Goal: Check status

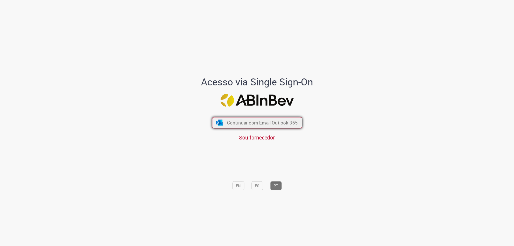
click at [287, 124] on span "Continuar com Email Outlook 365" at bounding box center [262, 123] width 71 height 6
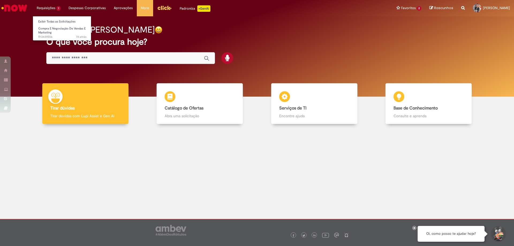
click at [54, 18] on li "Exibir Todas as Solicitações" at bounding box center [62, 21] width 59 height 7
click at [51, 25] on li "Compra E Negociação De Vendas E Marketing 7d atrás 7 dias atrás R13439556" at bounding box center [62, 31] width 59 height 13
click at [51, 24] on link "Exibir Todas as Solicitações" at bounding box center [62, 22] width 59 height 6
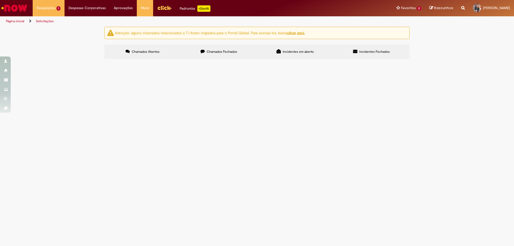
click at [217, 50] on span "Chamados Fechados" at bounding box center [222, 52] width 31 height 4
click at [0, 0] on span "Fiz um pedido de orçamento de um curso para o Insper. Fui orientado pelo Vinici…" at bounding box center [0, 0] width 0 height 0
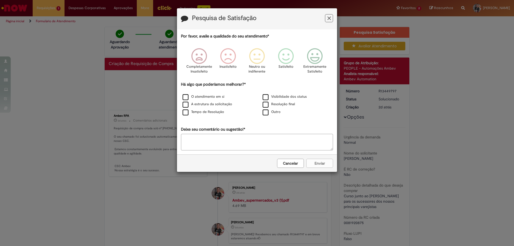
drag, startPoint x: 330, startPoint y: 17, endPoint x: 365, endPoint y: 104, distance: 93.5
click at [330, 17] on icon "Feedback" at bounding box center [329, 19] width 3 height 6
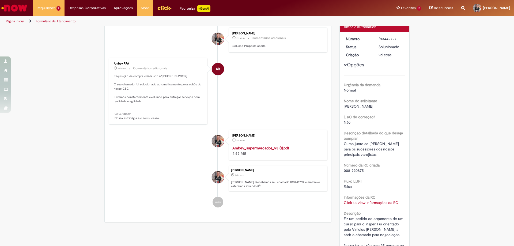
scroll to position [124, 0]
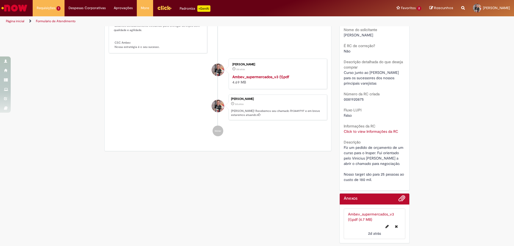
click at [368, 130] on link "Click to view Informações da RC" at bounding box center [371, 131] width 54 height 5
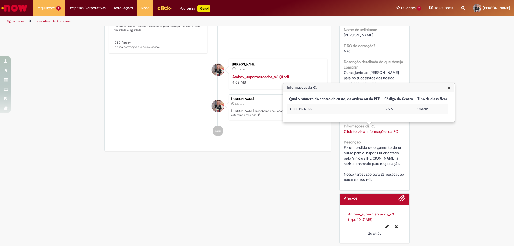
click at [420, 150] on div "Verificar Código de Barras Aguardando Aprovação Aguardando atendimento Em andam…" at bounding box center [257, 74] width 514 height 343
